Goal: Find specific page/section: Find specific page/section

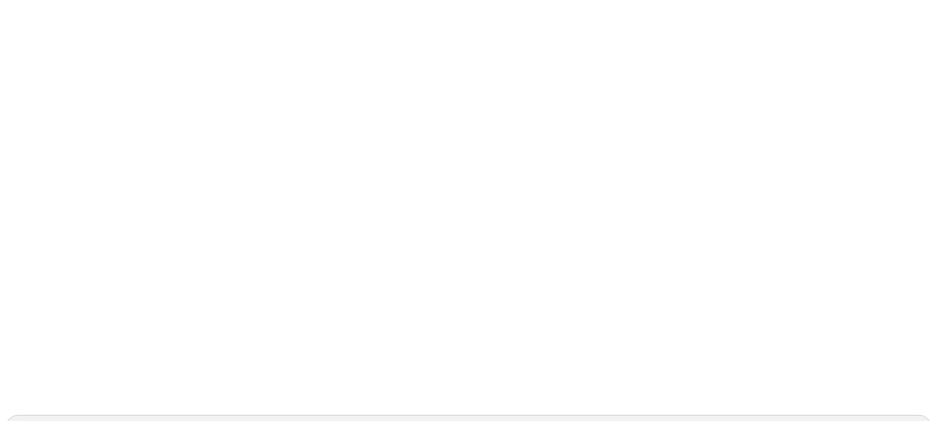
scroll to position [68, 0]
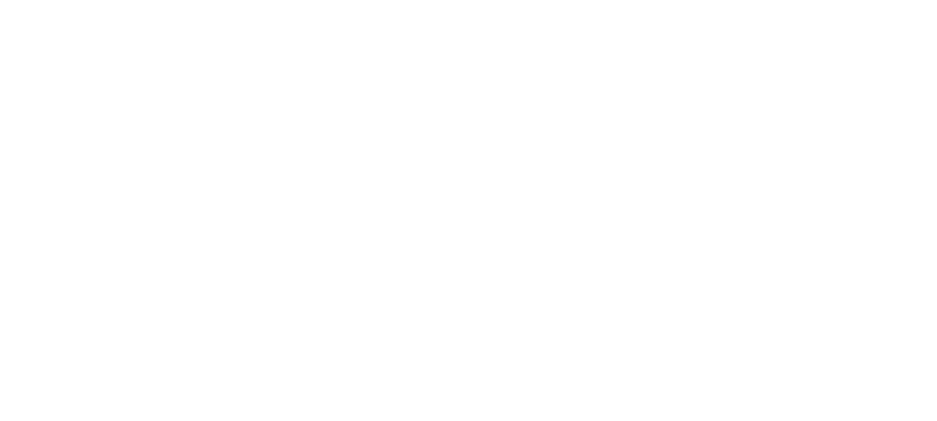
type input "CASCABELES"
type input "CASCABELES 8"
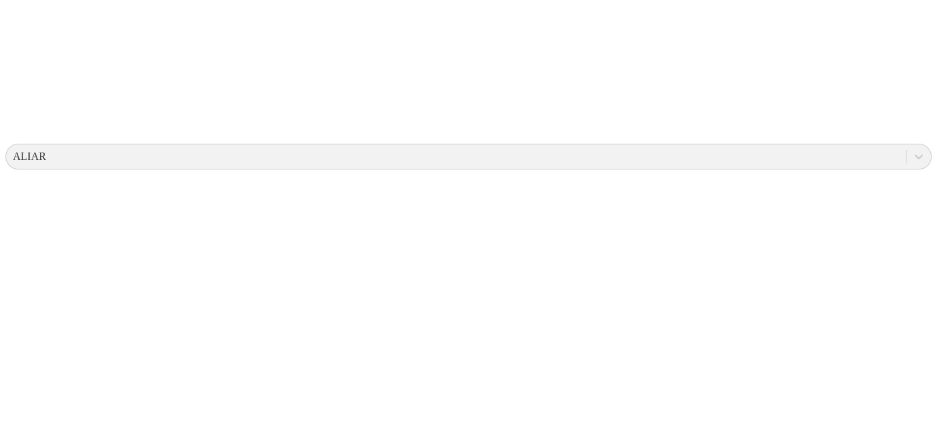
scroll to position [475, 0]
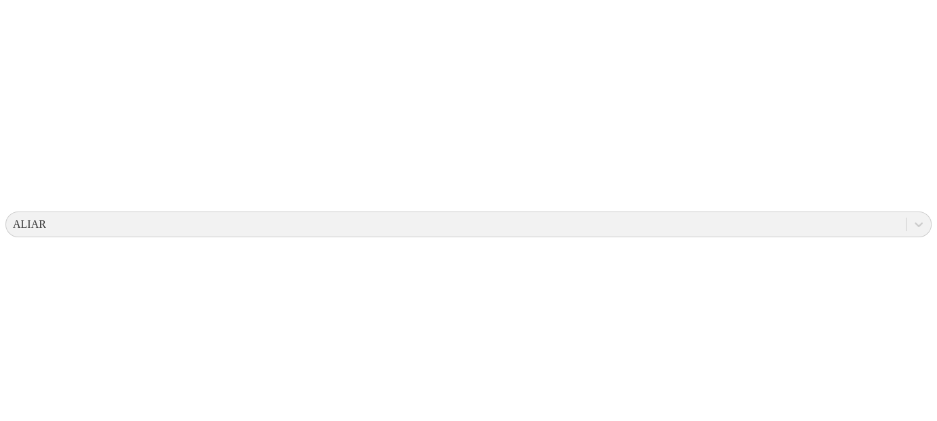
scroll to position [136, 0]
